Goal: Information Seeking & Learning: Learn about a topic

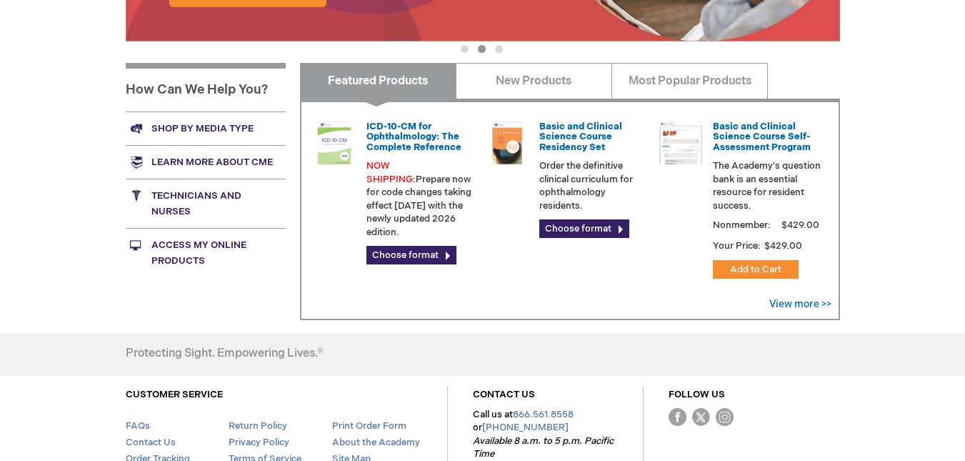
scroll to position [516, 0]
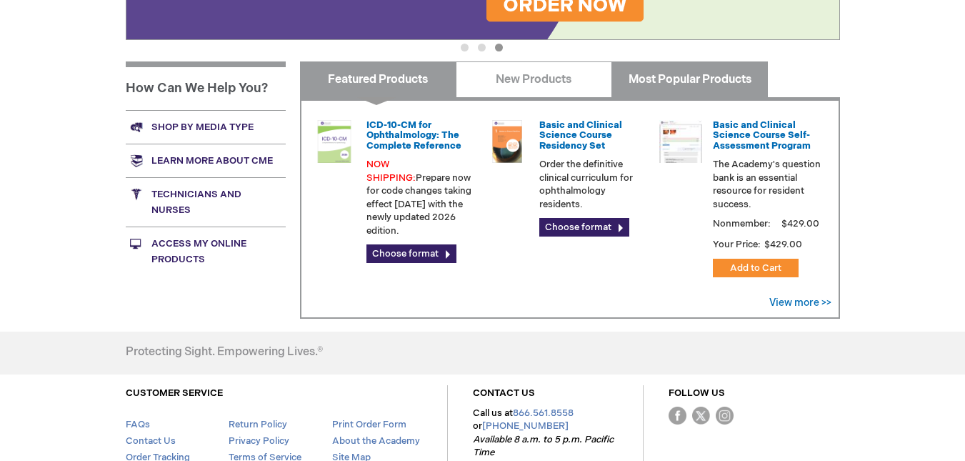
click at [665, 80] on link "Most Popular Products" at bounding box center [689, 79] width 156 height 36
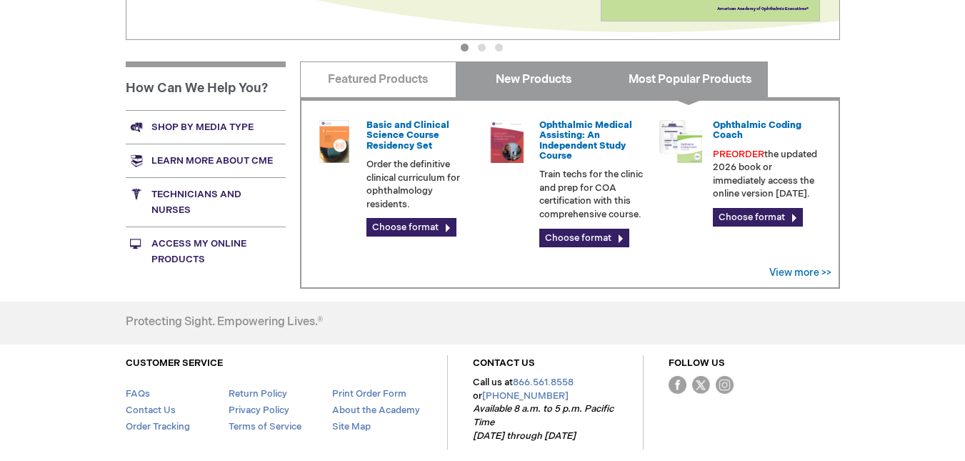
click at [540, 80] on link "New Products" at bounding box center [534, 79] width 156 height 36
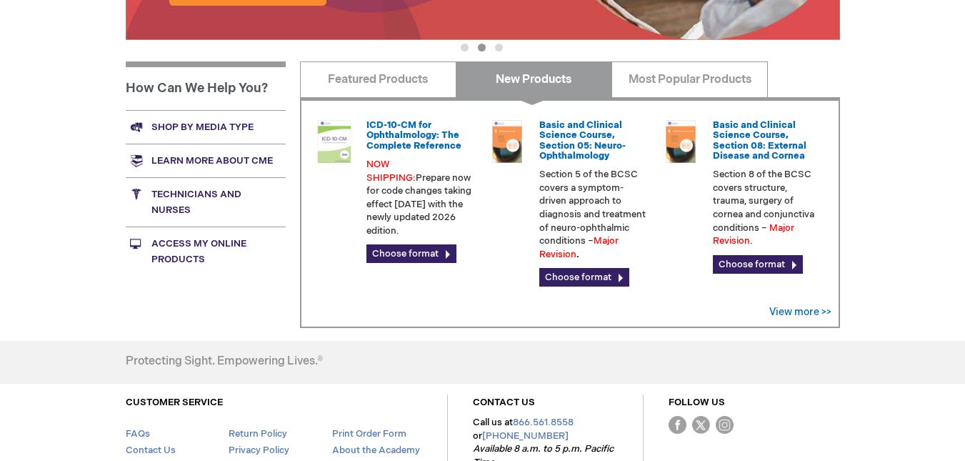
scroll to position [113, 0]
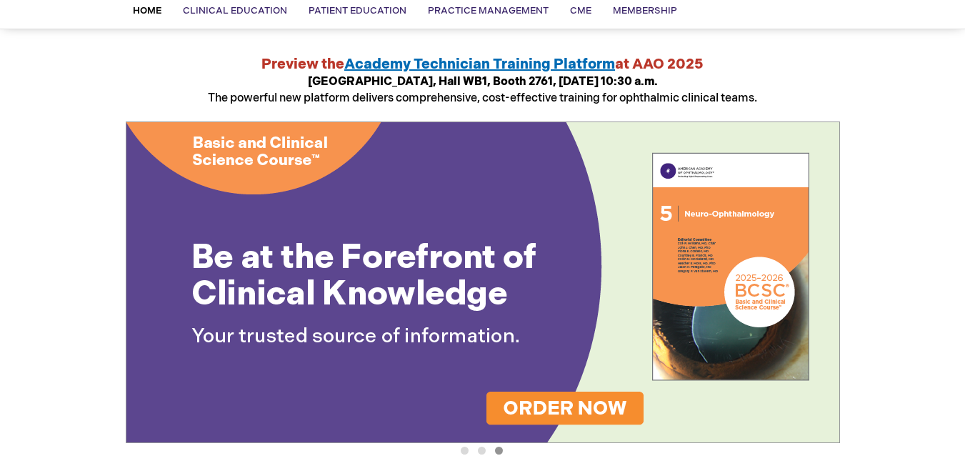
drag, startPoint x: 850, startPoint y: 73, endPoint x: 835, endPoint y: 48, distance: 29.1
click at [835, 48] on div "Log Out Search My Cart CLOSE RECENTLY ADDED ITEM(S) Close There are no items in…" at bounding box center [482, 428] width 965 height 1083
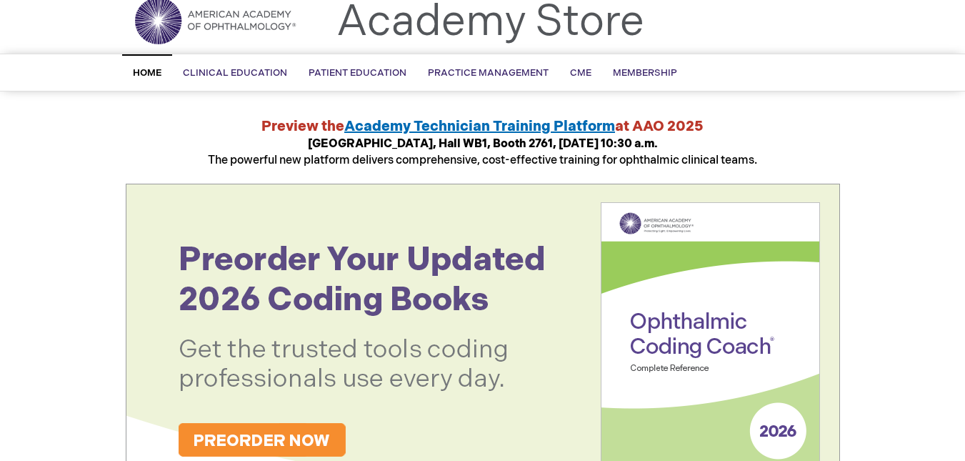
scroll to position [0, 0]
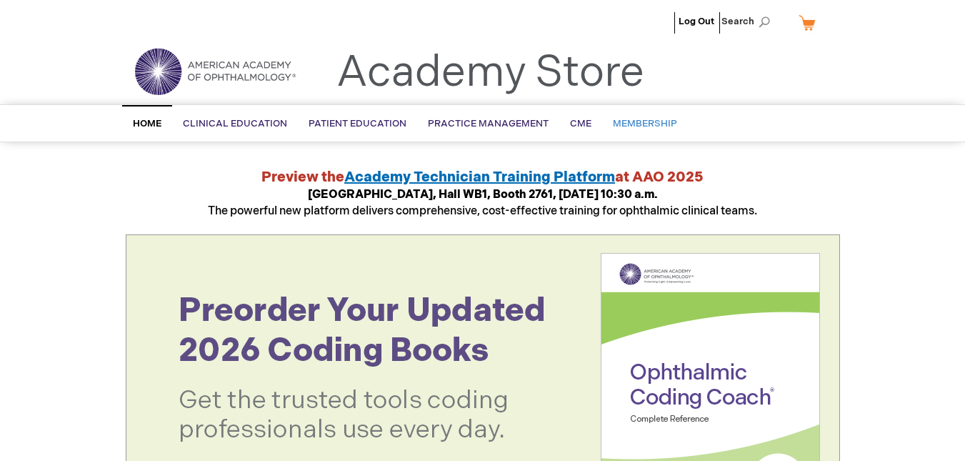
click at [642, 122] on span "Membership" at bounding box center [645, 123] width 64 height 11
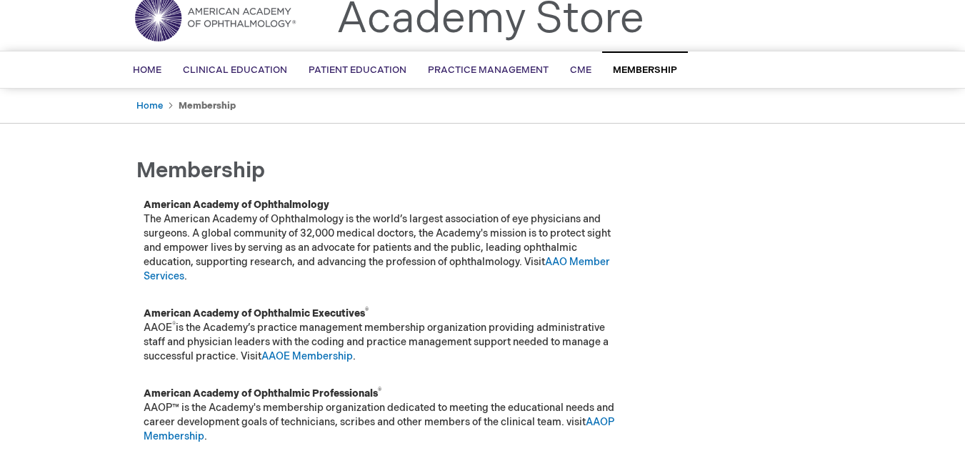
scroll to position [53, 0]
click at [576, 66] on span "CME" at bounding box center [580, 70] width 21 height 11
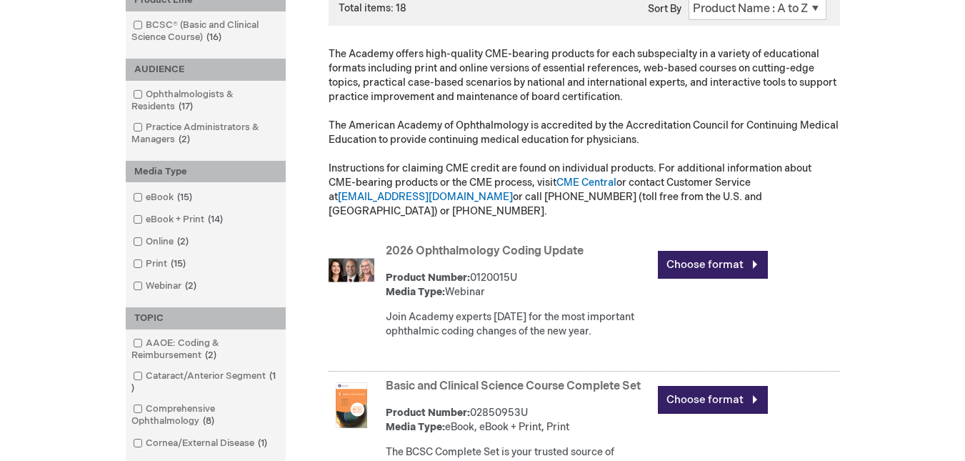
scroll to position [248, 0]
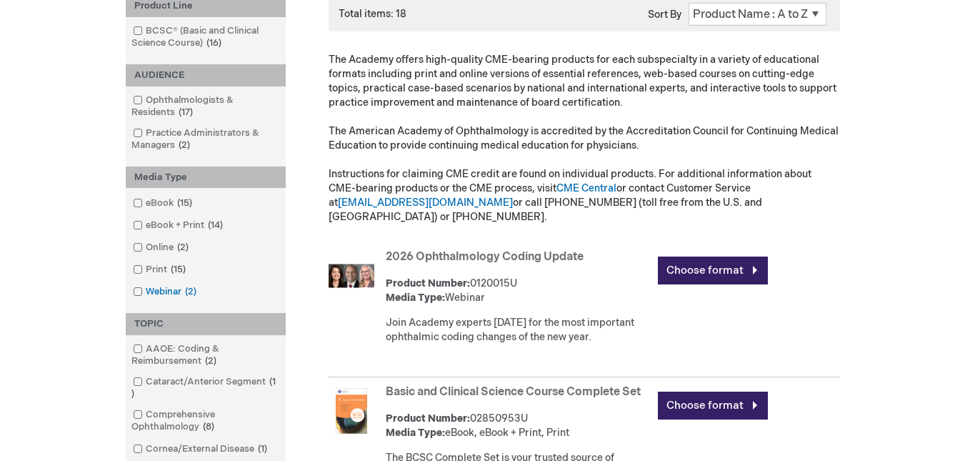
click at [146, 290] on span at bounding box center [146, 291] width 0 height 11
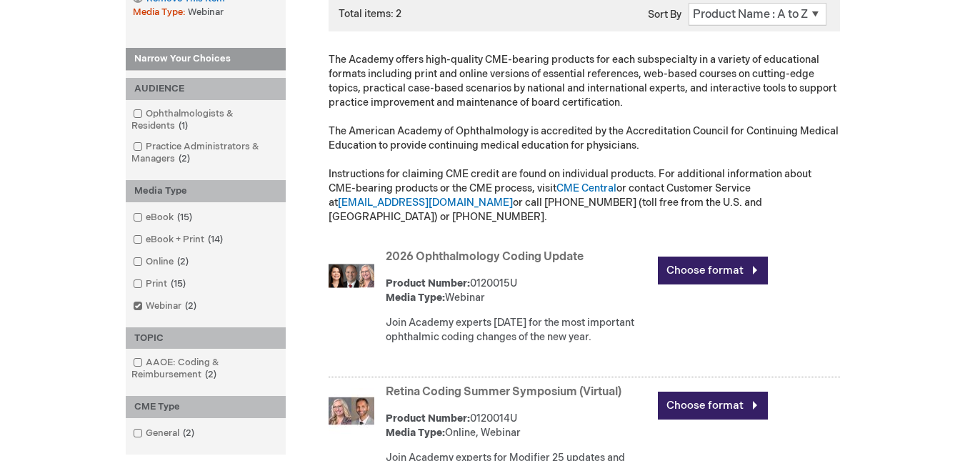
drag, startPoint x: 814, startPoint y: 342, endPoint x: 816, endPoint y: 383, distance: 40.8
click at [816, 383] on ol "2026 Ophthalmology Coding Update Product Number: 0120015U Media Type: Webinar J…" at bounding box center [570, 379] width 540 height 266
click at [816, 383] on div "Choose format" at bounding box center [749, 405] width 182 height 49
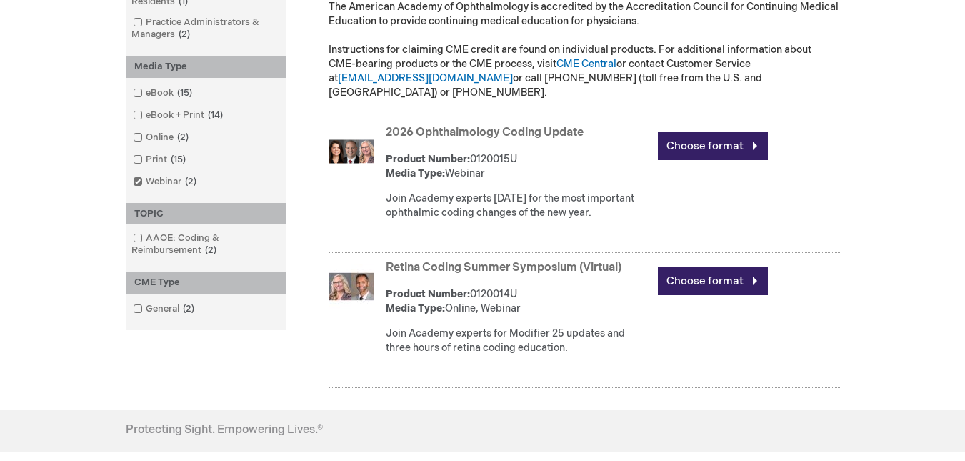
scroll to position [304, 0]
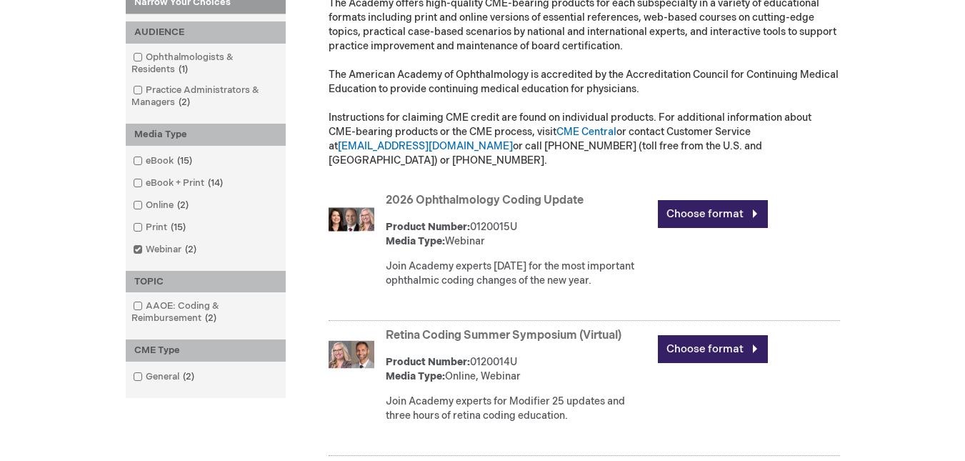
click at [474, 328] on link "Retina Coding Summer Symposium (Virtual)" at bounding box center [504, 335] width 236 height 14
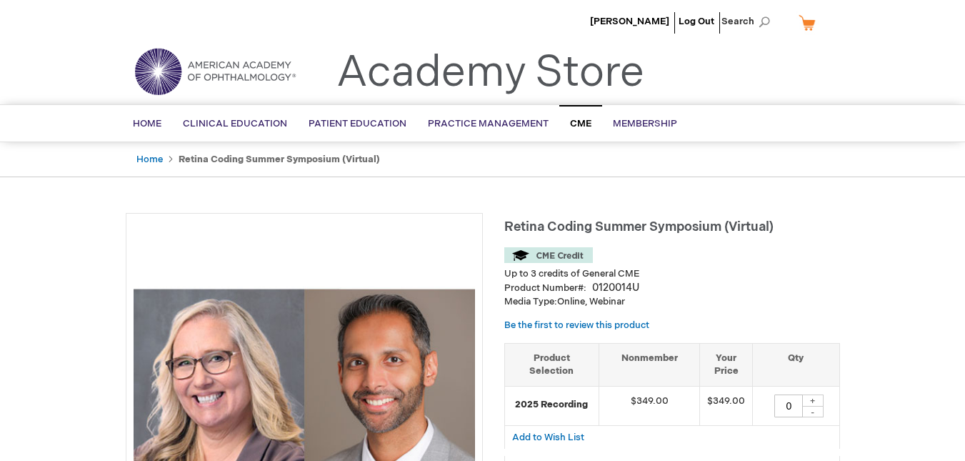
click at [626, 124] on span "Membership" at bounding box center [645, 123] width 64 height 11
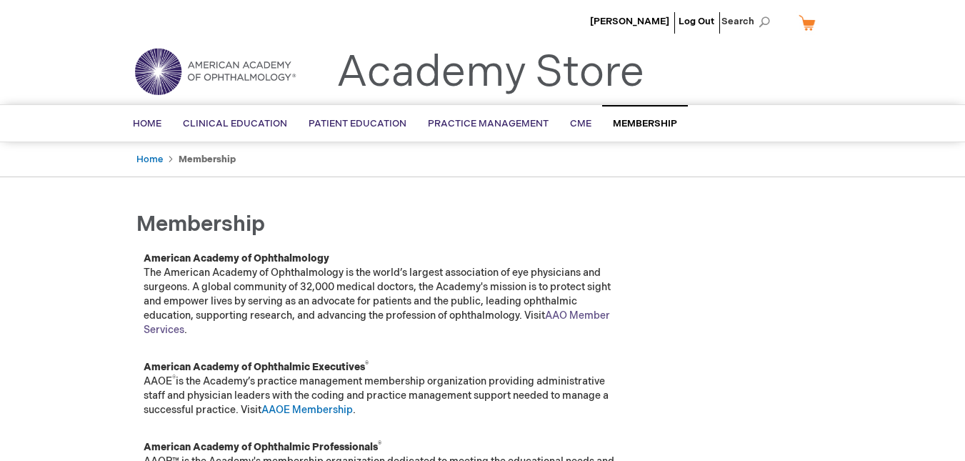
click at [571, 311] on link "AAO Member Services" at bounding box center [377, 322] width 466 height 26
click at [570, 121] on span "CME" at bounding box center [580, 123] width 21 height 11
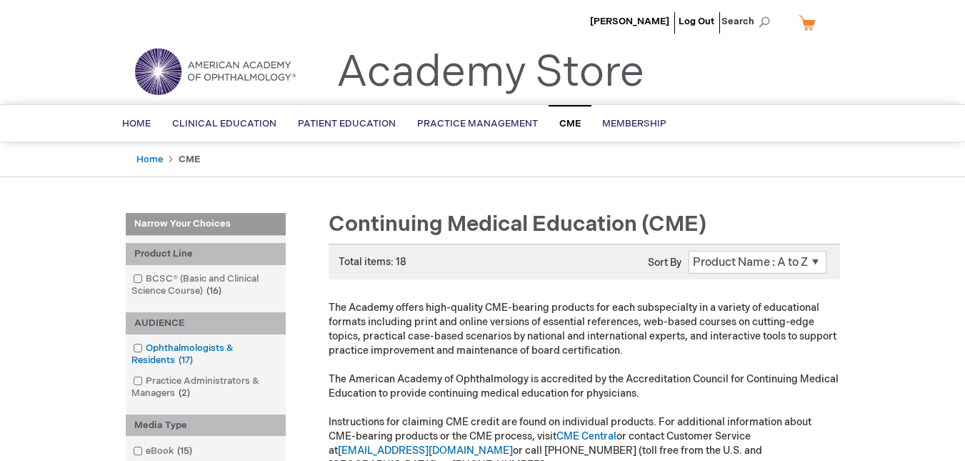
click at [146, 349] on span at bounding box center [146, 347] width 0 height 11
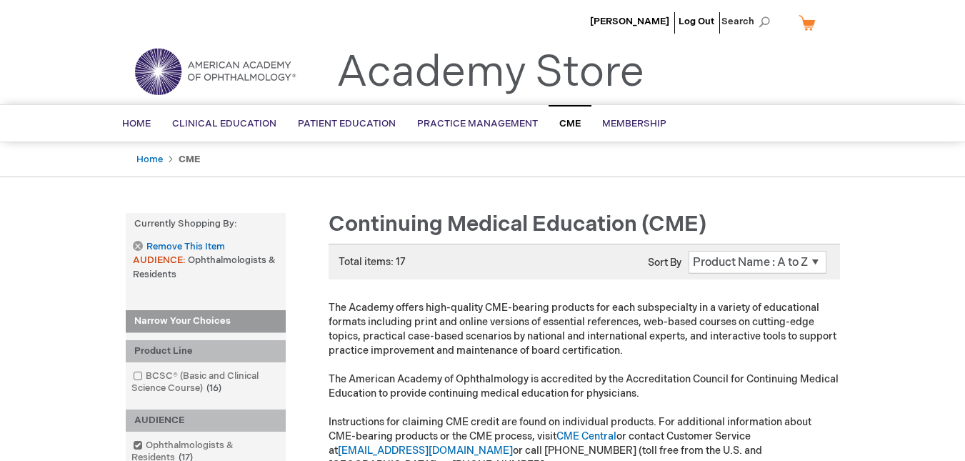
scroll to position [403, 0]
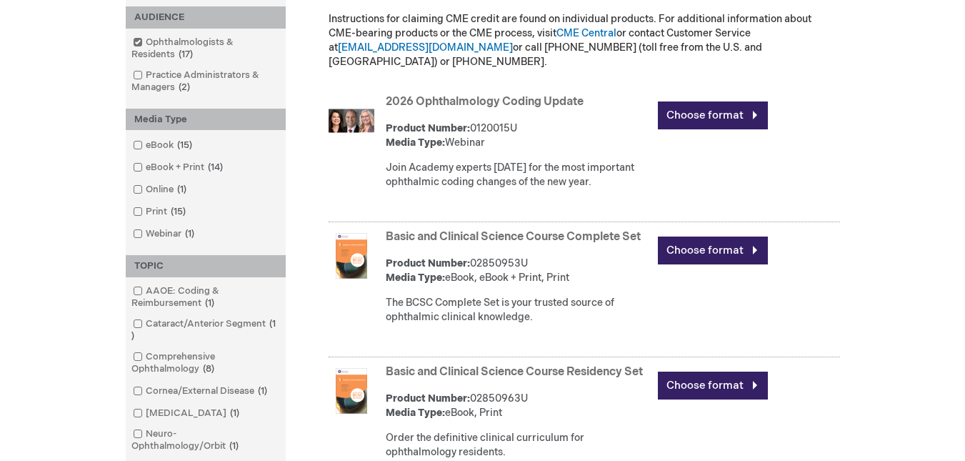
click at [504, 230] on link "Basic and Clinical Science Course Complete Set" at bounding box center [513, 237] width 255 height 14
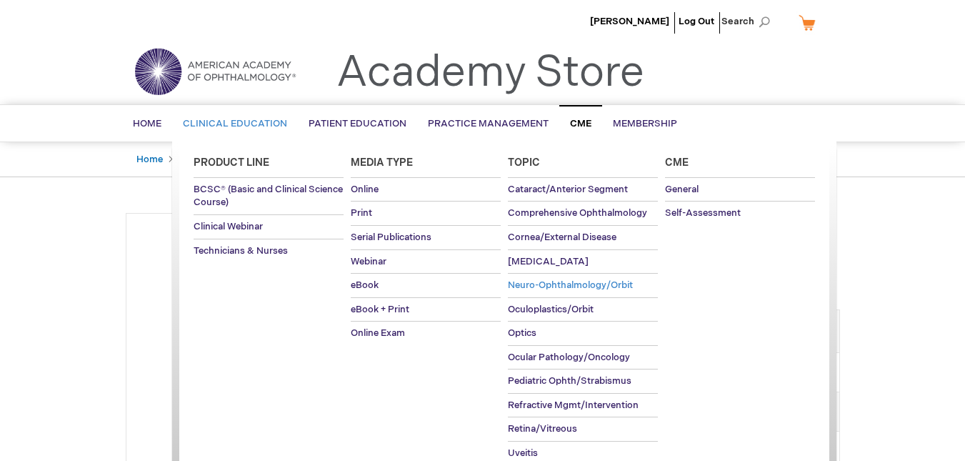
click at [556, 281] on span "Neuro-Ophthalmology/Orbit" at bounding box center [570, 284] width 125 height 11
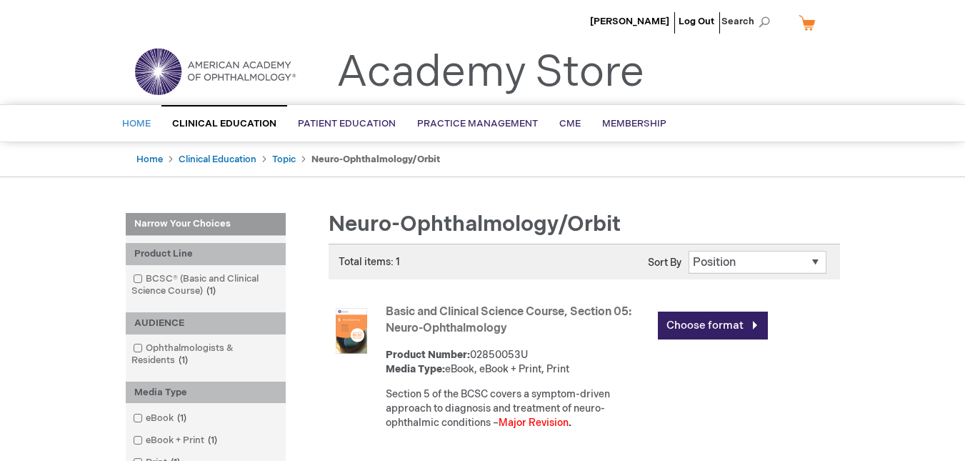
click at [134, 121] on span "Home" at bounding box center [136, 123] width 29 height 11
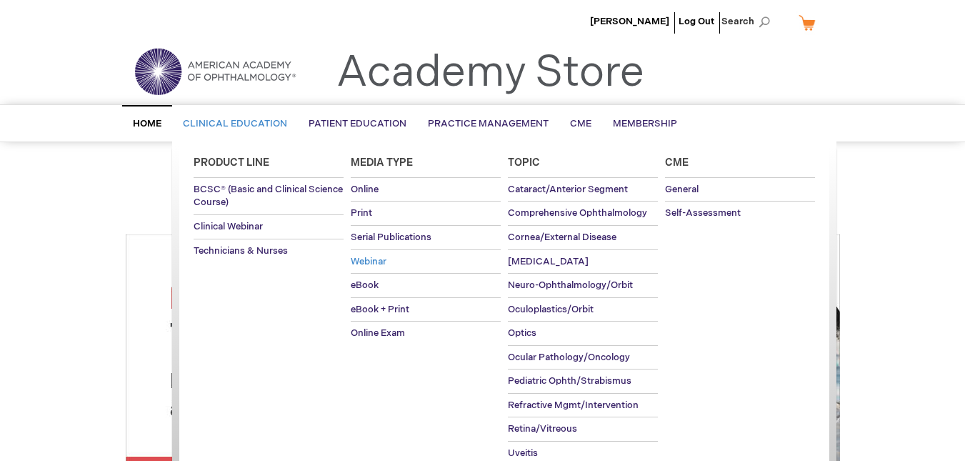
click at [372, 260] on span "Webinar" at bounding box center [369, 261] width 36 height 11
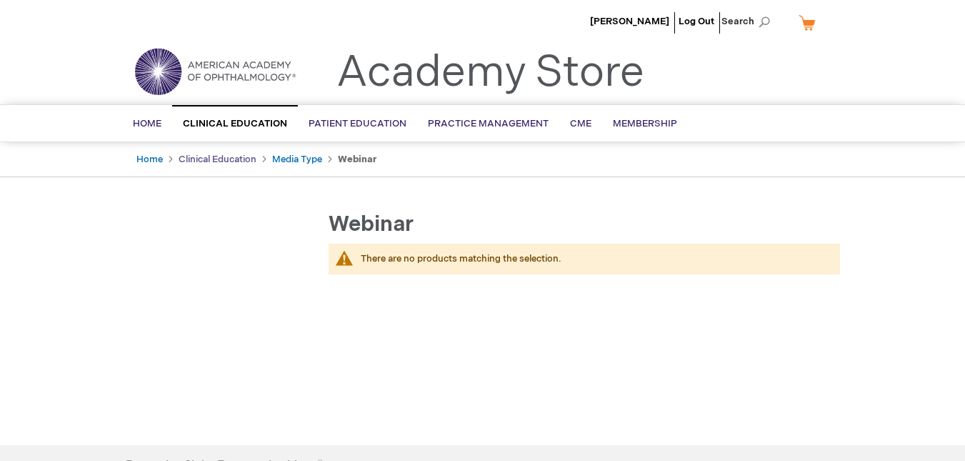
click at [204, 156] on link "Clinical Education" at bounding box center [218, 159] width 78 height 11
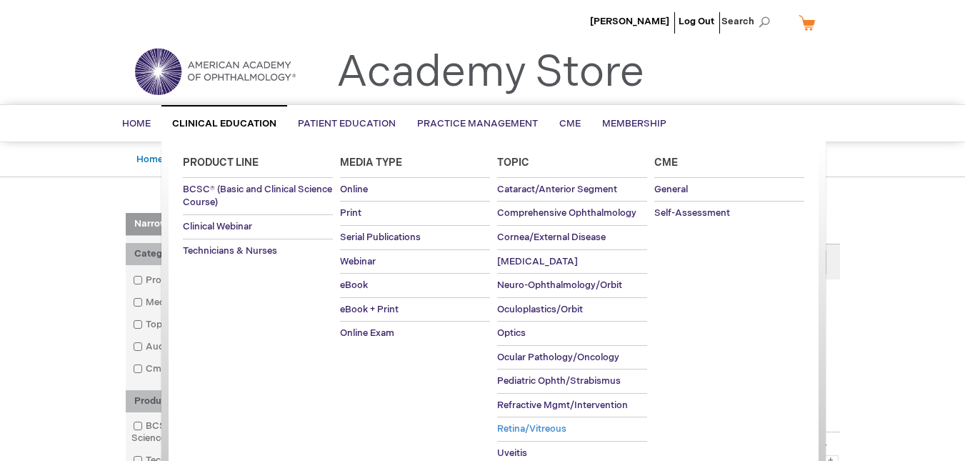
click at [551, 423] on span "Retina/Vitreous" at bounding box center [531, 428] width 69 height 11
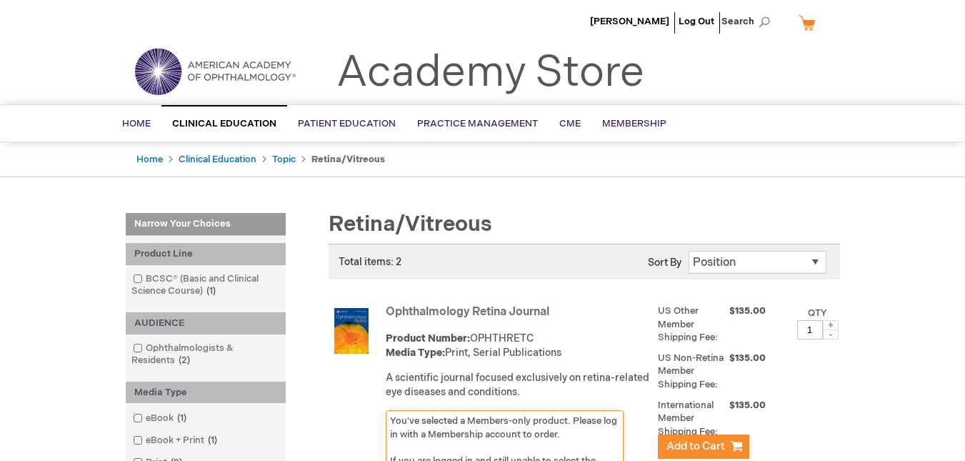
click at [916, 252] on div "Ahmed ElAdly Log Out Search My Cart CLOSE RECENTLY ADDED ITEM(S) Close There ar…" at bounding box center [482, 463] width 965 height 926
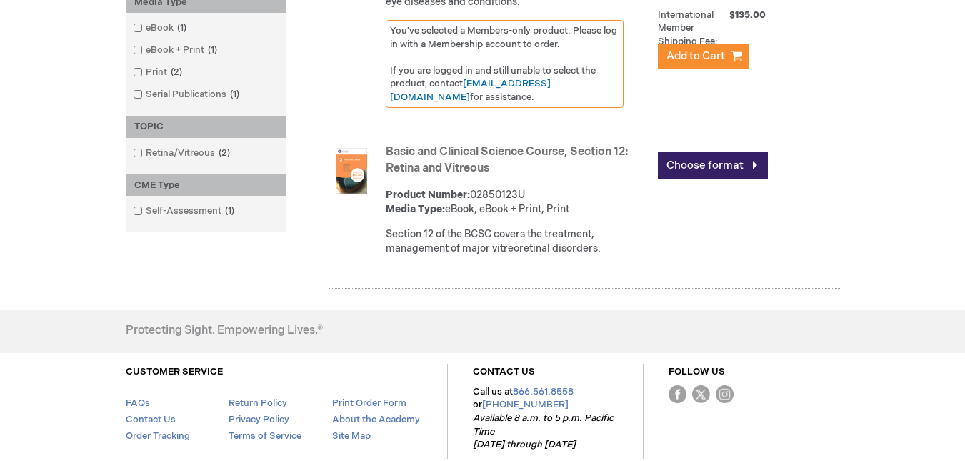
scroll to position [380, 0]
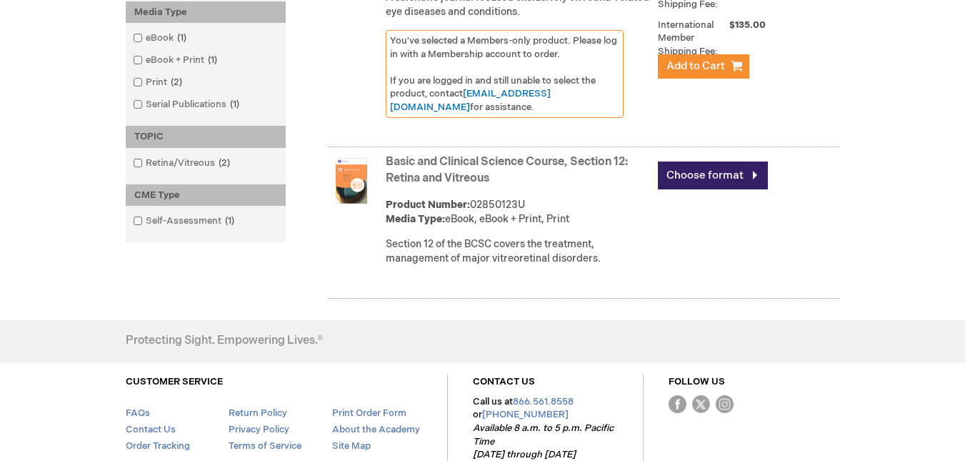
click at [446, 164] on link "Basic and Clinical Science Course, Section 12: Retina and Vitreous" at bounding box center [507, 170] width 242 height 30
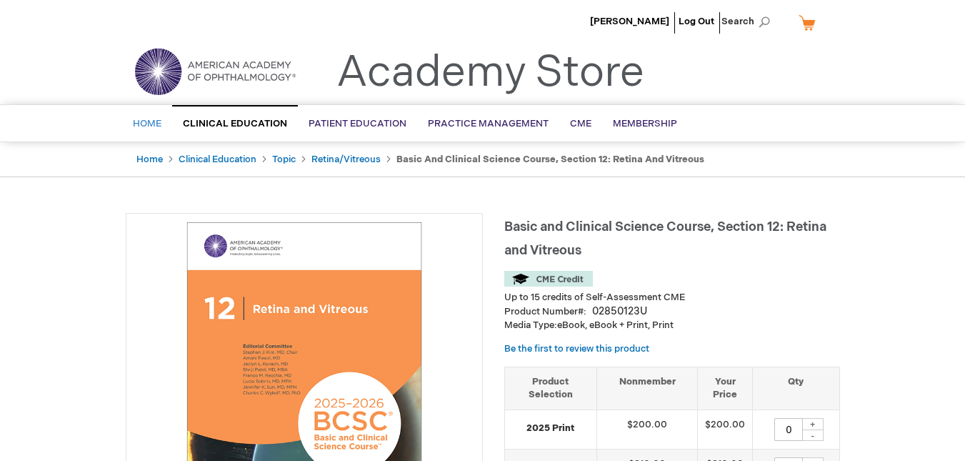
click at [146, 120] on span "Home" at bounding box center [147, 123] width 29 height 11
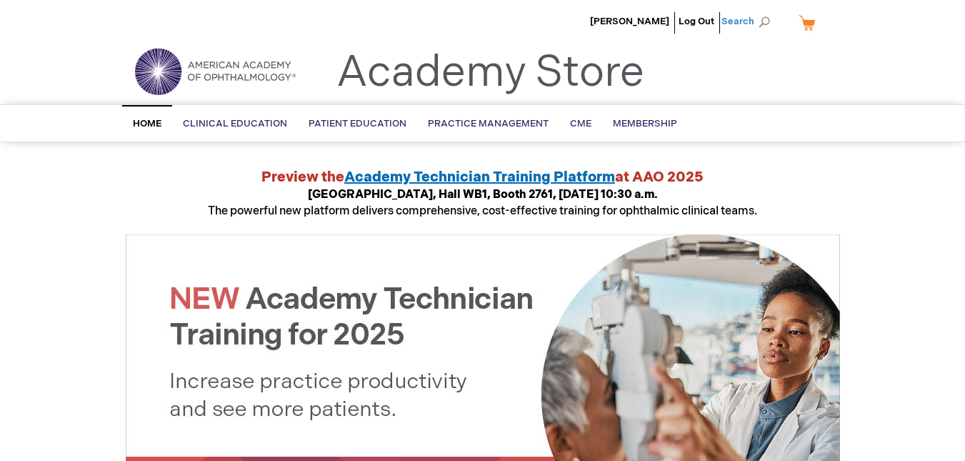
click at [766, 21] on span "Search" at bounding box center [748, 21] width 54 height 29
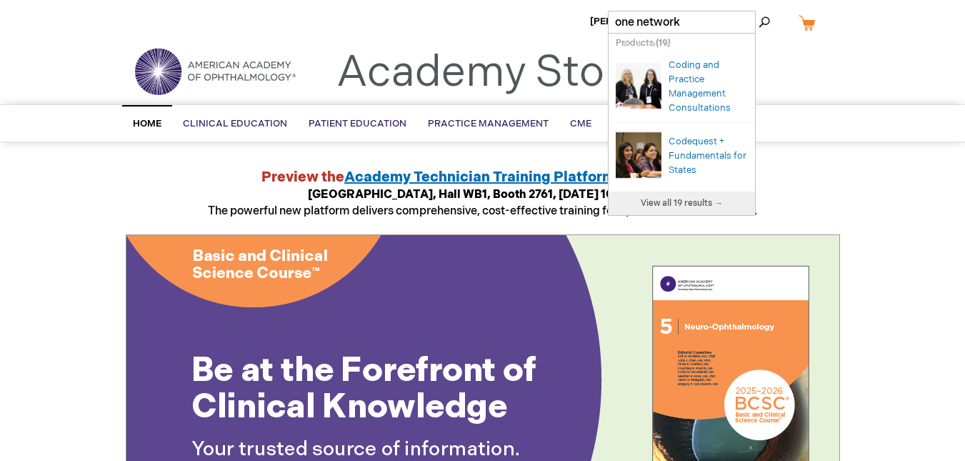
type input "one network"
click at [758, 11] on button "Search" at bounding box center [763, 22] width 11 height 23
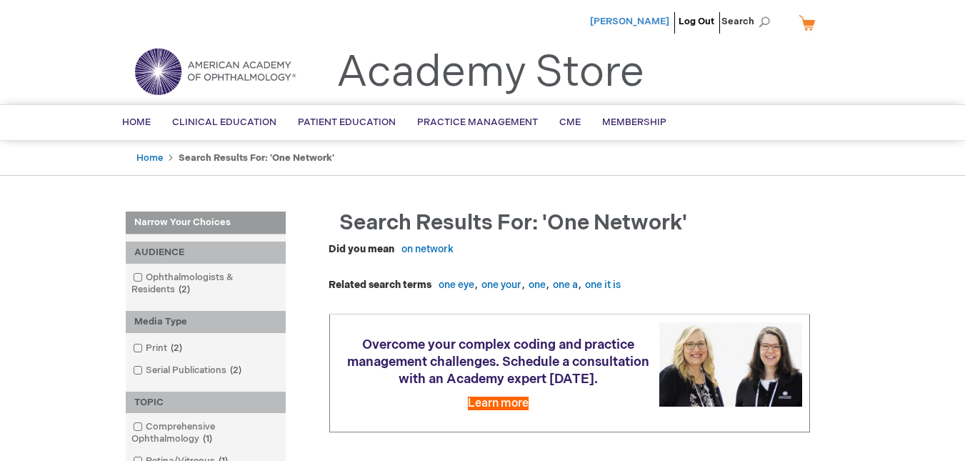
click at [626, 17] on span "[PERSON_NAME]" at bounding box center [629, 21] width 79 height 11
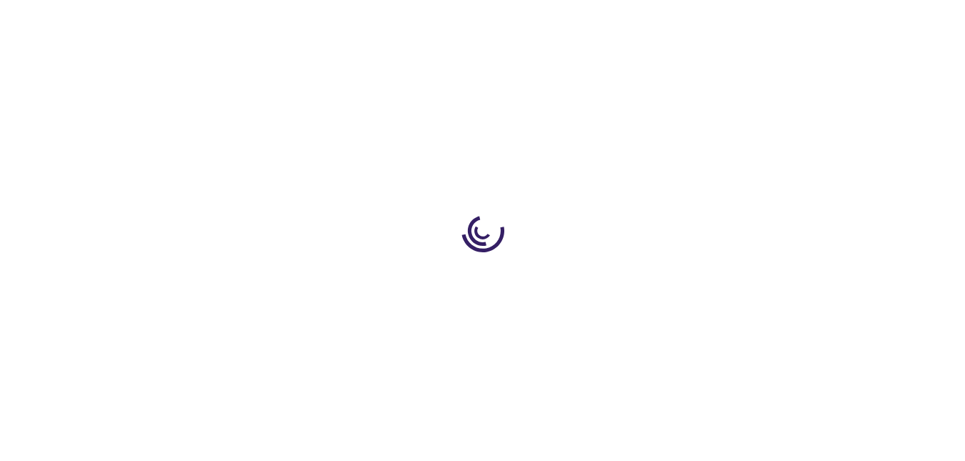
click at [626, 17] on div at bounding box center [482, 230] width 965 height 461
click at [626, 17] on body "The store will not work correctly when cookies are disabled. Ahmed ElAdly Log O…" at bounding box center [482, 230] width 965 height 461
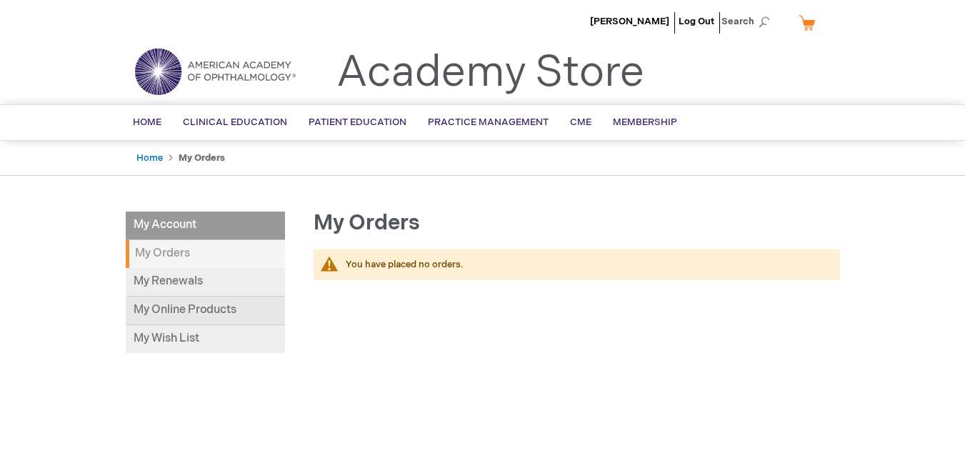
click at [184, 306] on link "My Online Products" at bounding box center [205, 310] width 159 height 29
click at [176, 338] on link "My Wish List" at bounding box center [205, 339] width 159 height 28
